Goal: Task Accomplishment & Management: Manage account settings

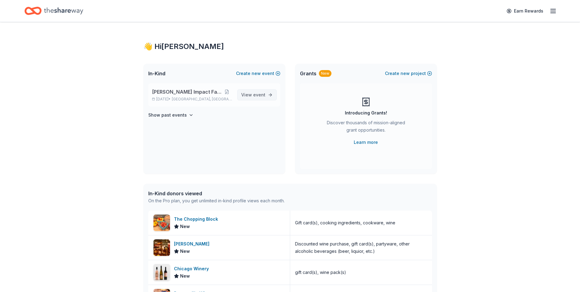
click at [256, 94] on span "event" at bounding box center [259, 94] width 12 height 5
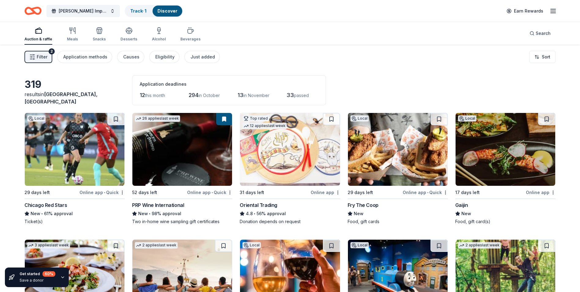
click at [212, 161] on img at bounding box center [182, 149] width 100 height 73
click at [136, 10] on link "Track · 1" at bounding box center [138, 10] width 16 height 5
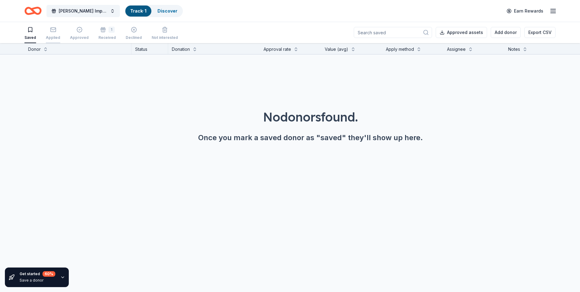
click at [53, 37] on div "Applied" at bounding box center [53, 37] width 14 height 5
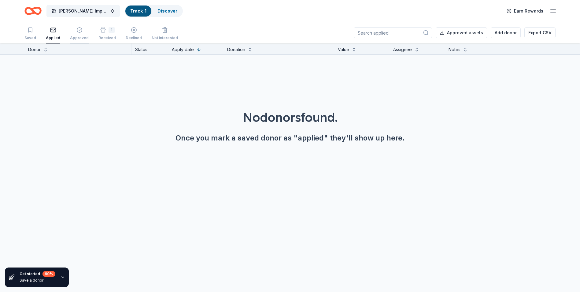
click at [76, 36] on div "Approved" at bounding box center [79, 37] width 19 height 5
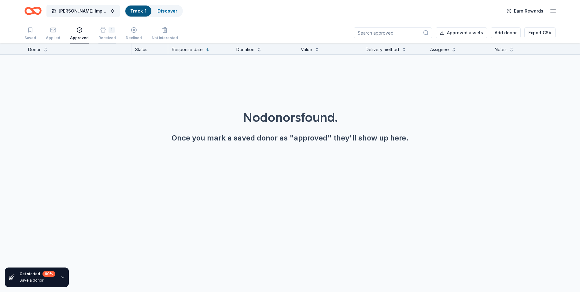
click at [104, 37] on div "Received" at bounding box center [106, 37] width 17 height 5
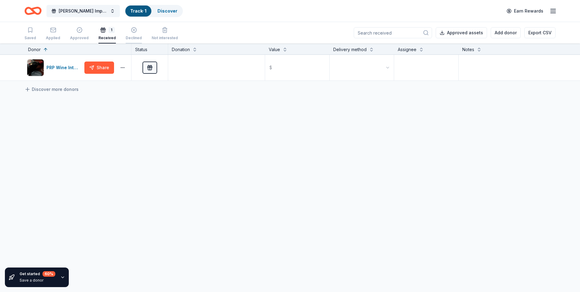
click at [128, 35] on div "Declined" at bounding box center [134, 33] width 16 height 13
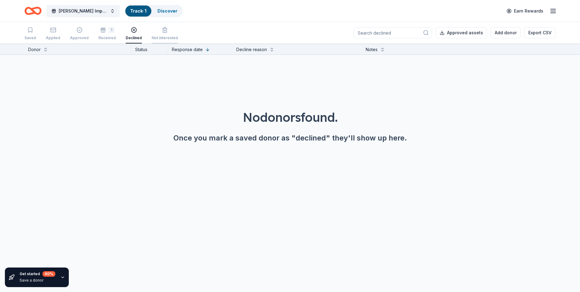
click at [155, 35] on div "Not interested" at bounding box center [165, 33] width 26 height 13
click at [30, 35] on div "Saved" at bounding box center [30, 33] width 12 height 13
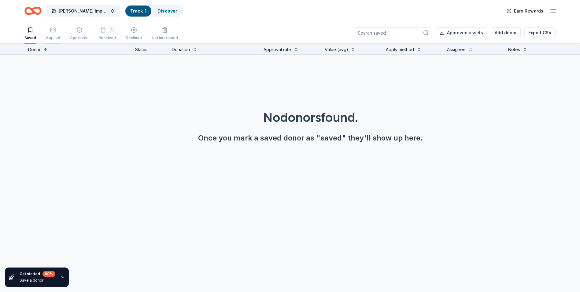
click at [57, 35] on div "Applied" at bounding box center [53, 37] width 14 height 5
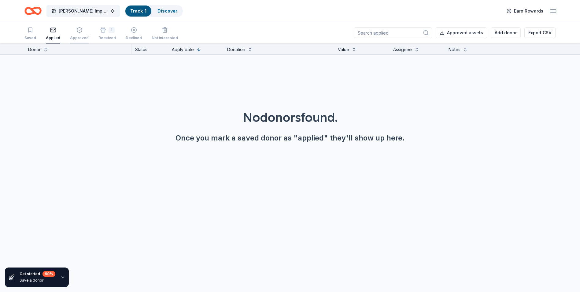
click at [70, 35] on div "Approved" at bounding box center [79, 33] width 19 height 13
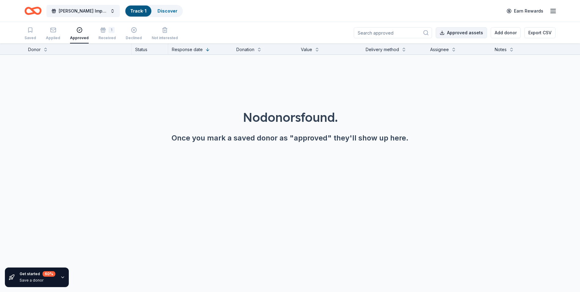
click at [467, 34] on button "Approved assets" at bounding box center [461, 32] width 51 height 11
click at [167, 11] on link "Discover" at bounding box center [167, 10] width 20 height 5
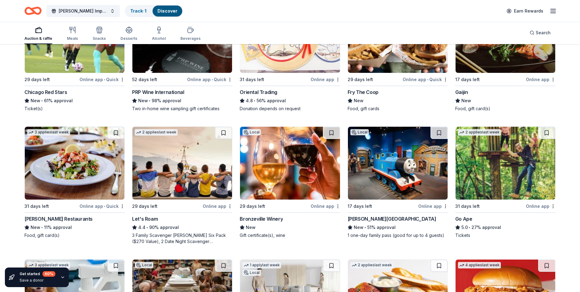
scroll to position [153, 0]
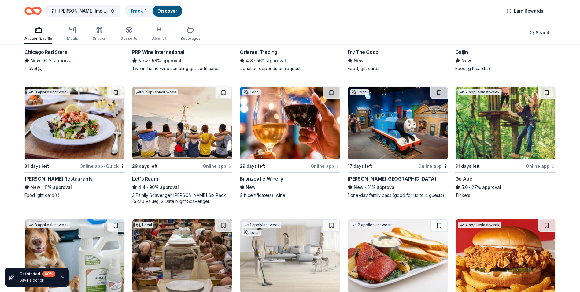
click at [314, 129] on img at bounding box center [290, 123] width 100 height 73
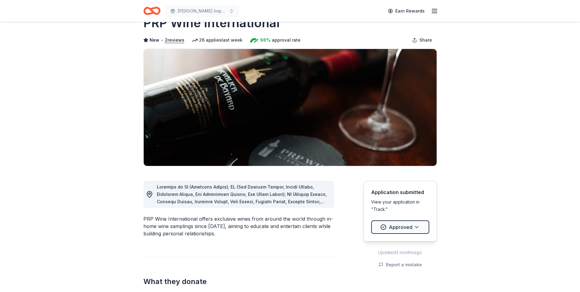
scroll to position [31, 0]
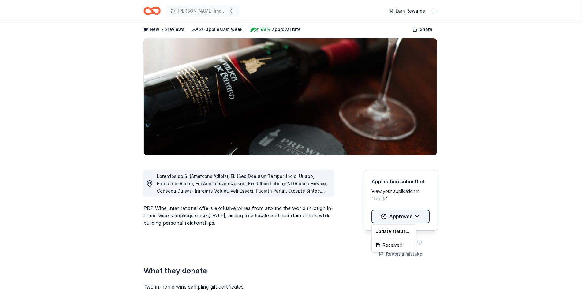
click at [416, 216] on html "[PERSON_NAME] Impact Fall Gala Earn Rewards Due [DATE] Share PRP Wine Internati…" at bounding box center [292, 115] width 585 height 292
click at [396, 246] on div "Received" at bounding box center [394, 244] width 42 height 11
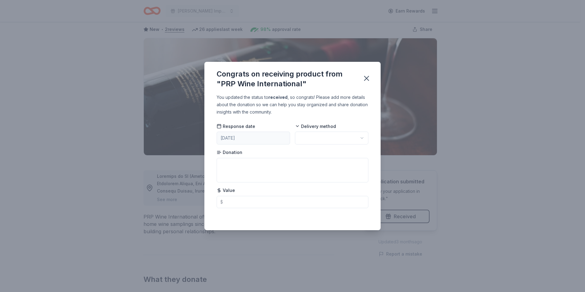
click at [373, 80] on div "Congrats on receiving product from "PRP Wine International"" at bounding box center [292, 78] width 176 height 32
click at [366, 79] on icon "button" at bounding box center [366, 78] width 4 height 4
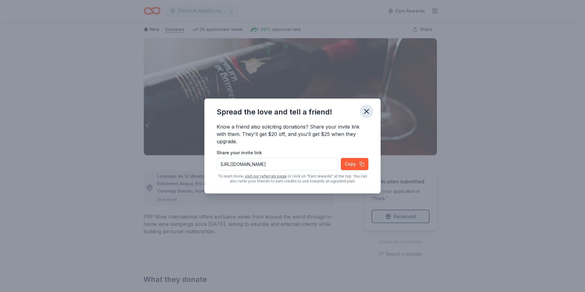
click at [365, 112] on icon "button" at bounding box center [366, 111] width 9 height 9
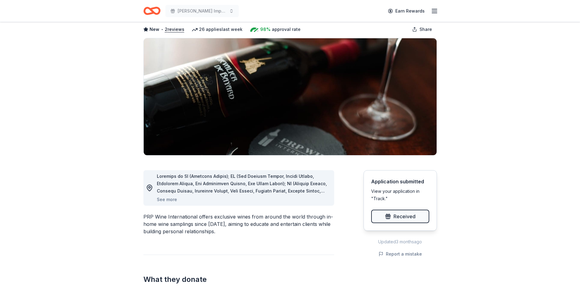
scroll to position [0, 0]
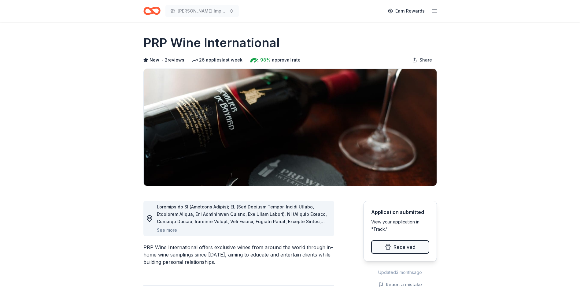
click at [434, 12] on icon "button" at bounding box center [434, 10] width 7 height 7
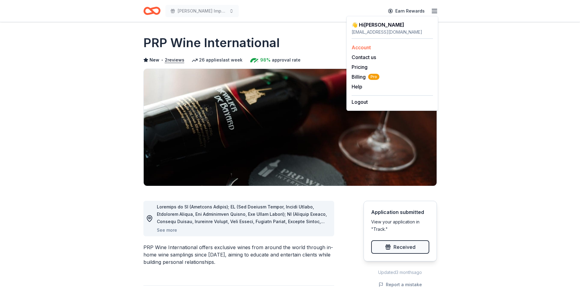
click at [363, 48] on link "Account" at bounding box center [361, 47] width 19 height 6
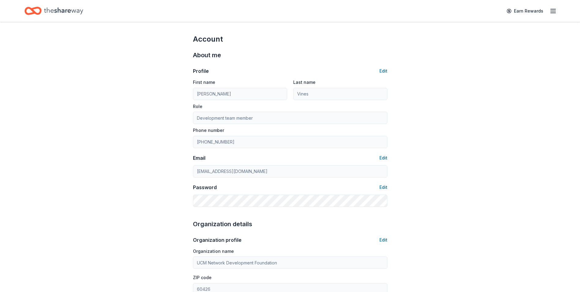
click at [551, 13] on icon "button" at bounding box center [552, 10] width 7 height 7
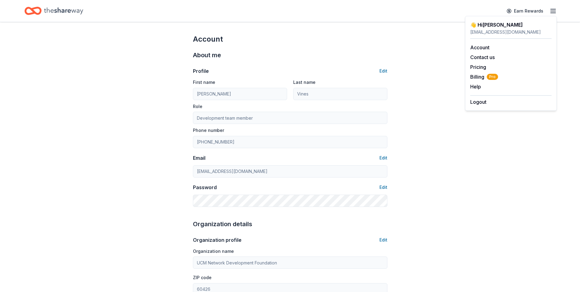
click at [479, 24] on div "👋 Hi Sylvia" at bounding box center [510, 24] width 81 height 7
click at [475, 48] on link "Account" at bounding box center [479, 47] width 19 height 6
